Goal: Check status

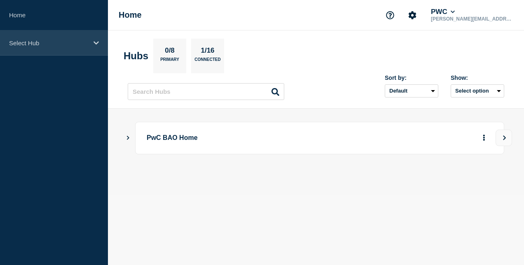
click at [30, 46] on div "Select Hub" at bounding box center [54, 42] width 108 height 25
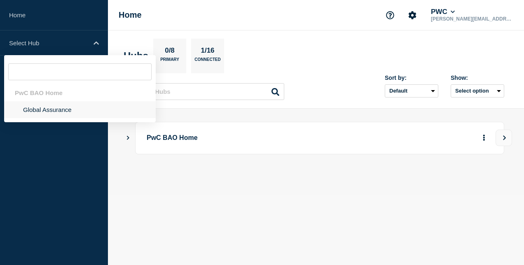
click at [42, 110] on li "Global Assurance" at bounding box center [80, 109] width 152 height 17
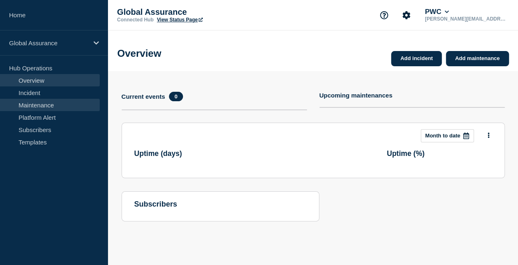
click at [51, 106] on link "Maintenance" at bounding box center [50, 105] width 100 height 12
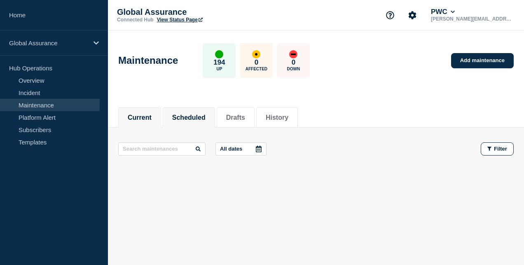
click at [196, 118] on button "Scheduled" at bounding box center [188, 117] width 33 height 7
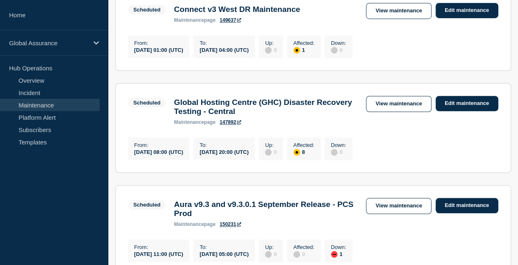
scroll to position [180, 0]
